Goal: Task Accomplishment & Management: Manage account settings

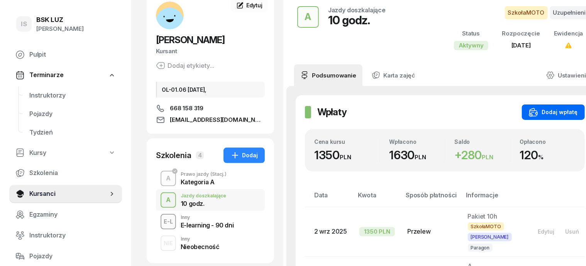
scroll to position [97, 0]
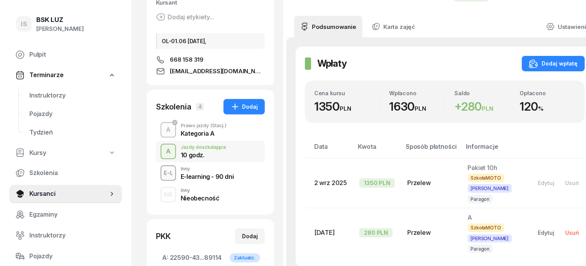
click at [566, 230] on div "Usuń" at bounding box center [573, 233] width 14 height 7
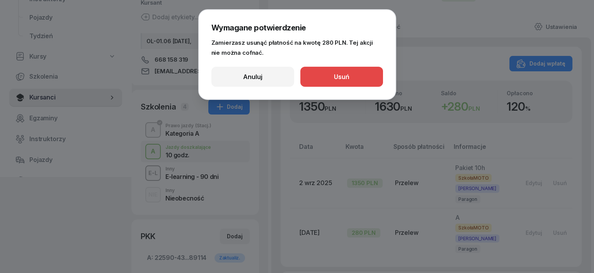
click at [374, 75] on button "Usuń" at bounding box center [341, 77] width 83 height 20
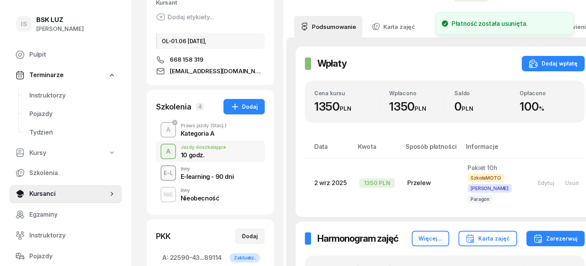
click at [161, 196] on div "NIE" at bounding box center [168, 195] width 15 height 10
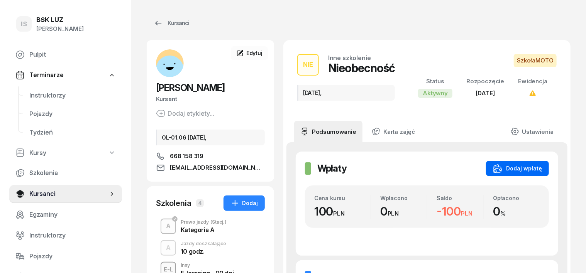
click at [542, 165] on div "Dodaj wpłatę" at bounding box center [517, 168] width 49 height 9
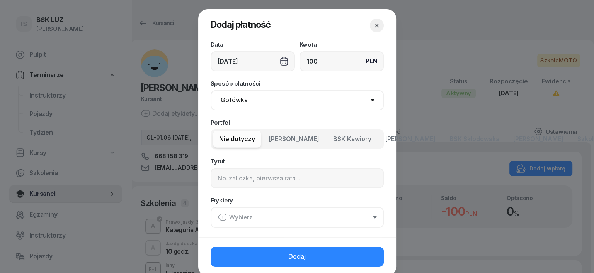
type input "100"
click at [227, 101] on select "Gotówka Karta Przelew Płatności online BLIK" at bounding box center [296, 100] width 173 height 20
select select "transfer"
click at [210, 90] on select "Gotówka Karta Przelew Płatności online BLIK" at bounding box center [296, 100] width 173 height 20
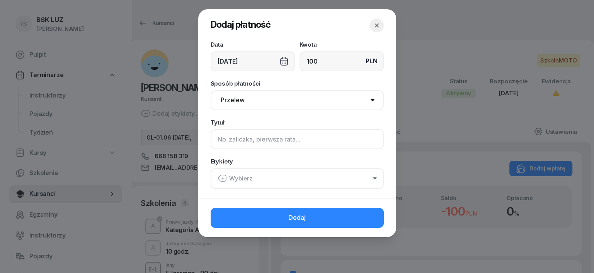
click at [215, 136] on input at bounding box center [296, 139] width 173 height 20
type input "a"
type input "A"
click at [221, 178] on icon "button" at bounding box center [221, 178] width 9 height 9
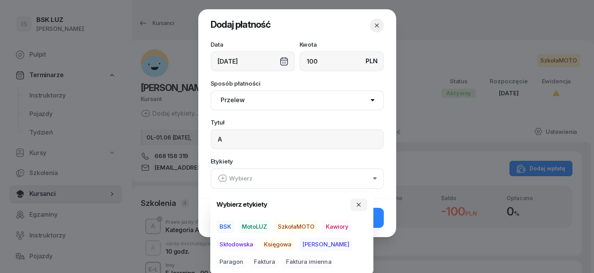
click at [304, 226] on span "SzkołaMOTO" at bounding box center [296, 227] width 43 height 13
click at [311, 243] on span "[PERSON_NAME]" at bounding box center [325, 244] width 53 height 13
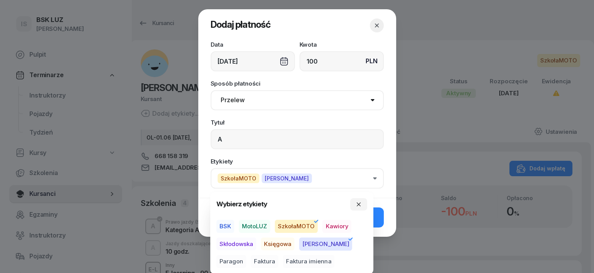
click at [246, 256] on span "Paragon" at bounding box center [231, 262] width 30 height 13
click at [359, 201] on button "button" at bounding box center [358, 205] width 17 height 12
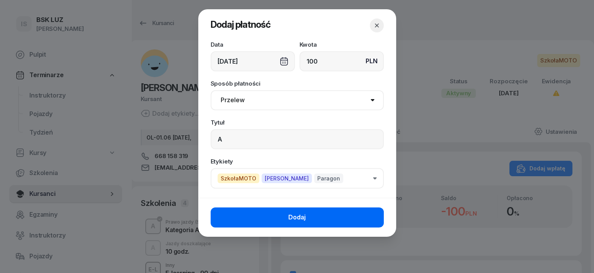
click at [369, 213] on button "Dodaj" at bounding box center [296, 218] width 173 height 20
